Goal: Entertainment & Leisure: Browse casually

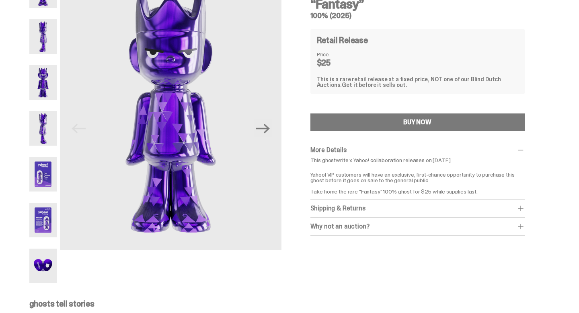
scroll to position [55, 0]
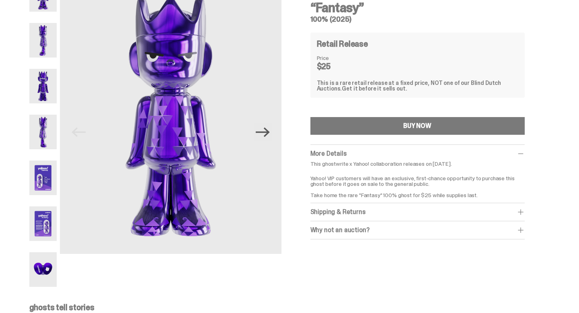
click at [265, 139] on icon "Next" at bounding box center [263, 132] width 14 height 14
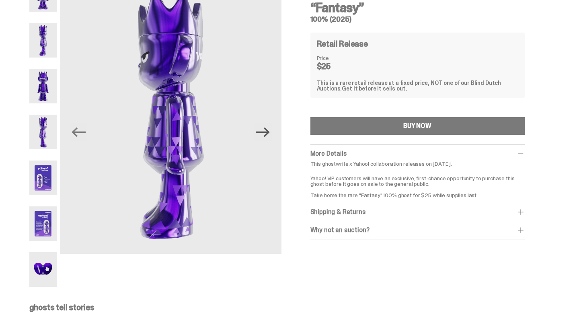
click at [265, 139] on icon "Next" at bounding box center [263, 132] width 14 height 14
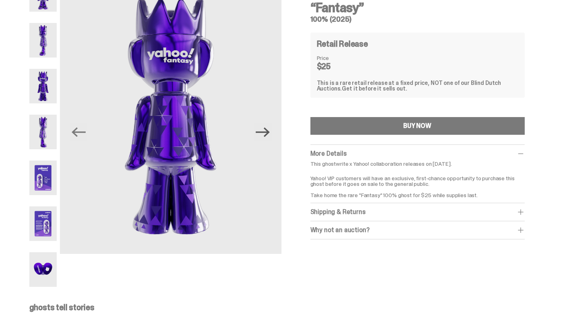
click at [265, 139] on icon "Next" at bounding box center [263, 132] width 14 height 14
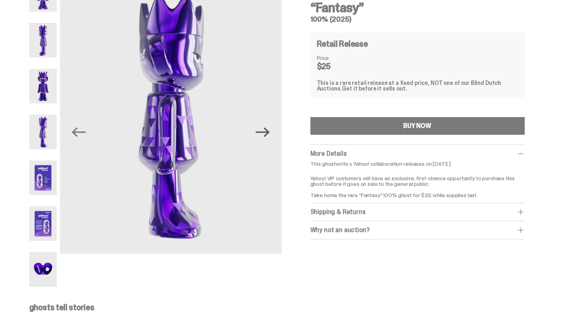
click at [265, 139] on icon "Next" at bounding box center [263, 132] width 14 height 14
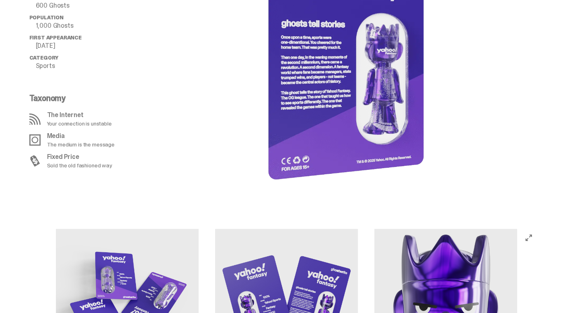
scroll to position [625, 0]
click at [216, 135] on div at bounding box center [351, 49] width 386 height 300
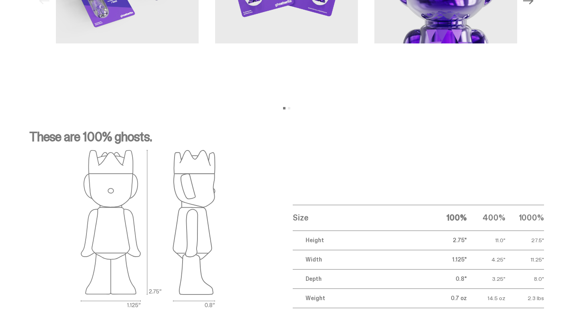
scroll to position [940, 0]
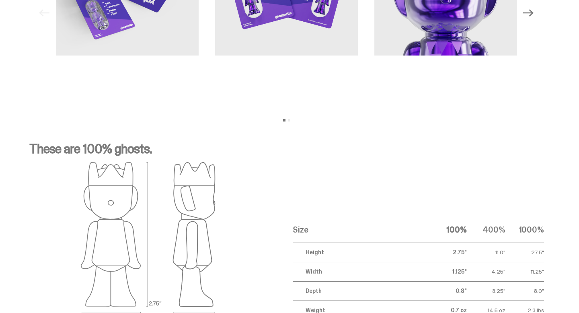
click at [533, 18] on icon "Next" at bounding box center [528, 13] width 10 height 10
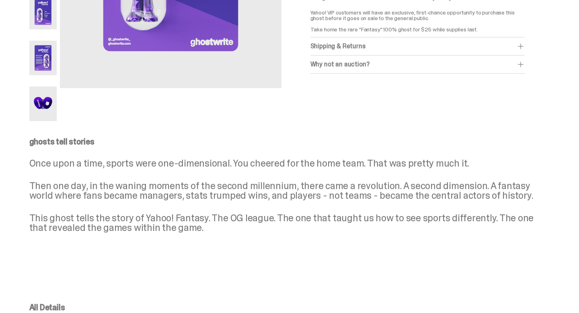
scroll to position [0, 0]
